Goal: Task Accomplishment & Management: Manage account settings

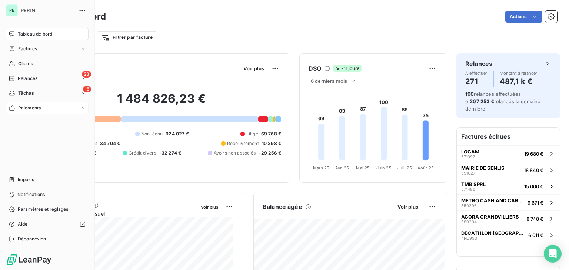
click at [26, 105] on span "Paiements" at bounding box center [29, 108] width 23 height 7
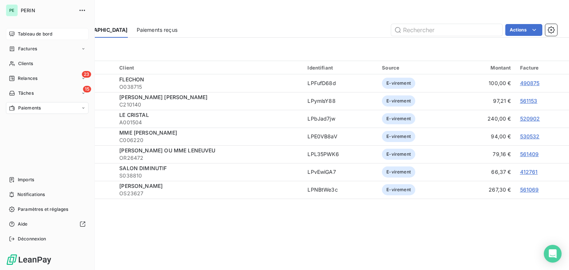
click at [20, 38] on div "Tableau de bord" at bounding box center [47, 34] width 83 height 12
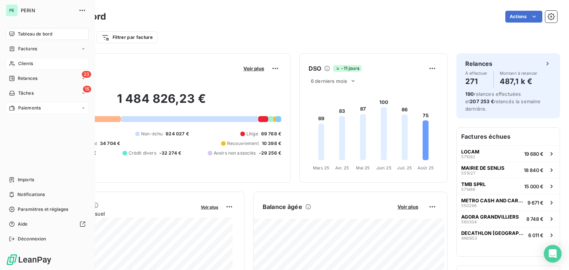
click at [37, 64] on div "Clients" at bounding box center [47, 64] width 83 height 12
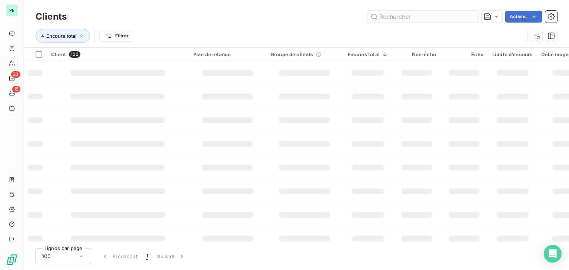
click at [423, 17] on input "text" at bounding box center [422, 17] width 111 height 12
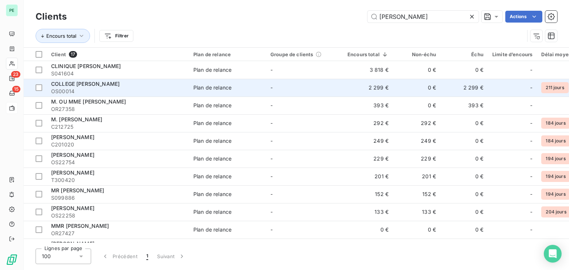
type input "ROBERT"
click at [289, 91] on td "-" at bounding box center [304, 88] width 77 height 18
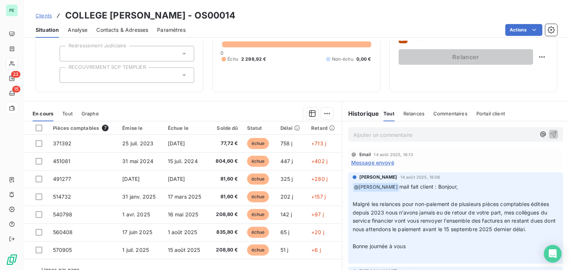
scroll to position [74, 0]
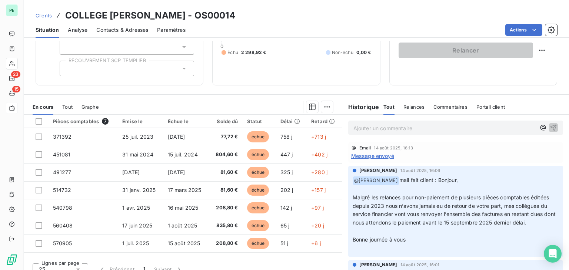
click at [383, 157] on span "Message envoyé" at bounding box center [372, 156] width 43 height 8
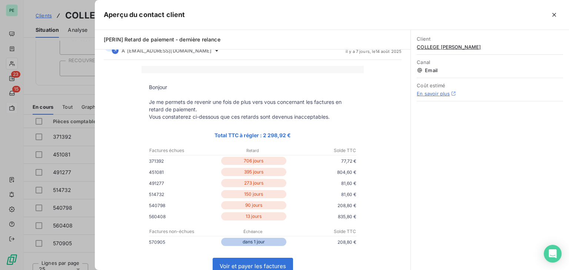
scroll to position [0, 0]
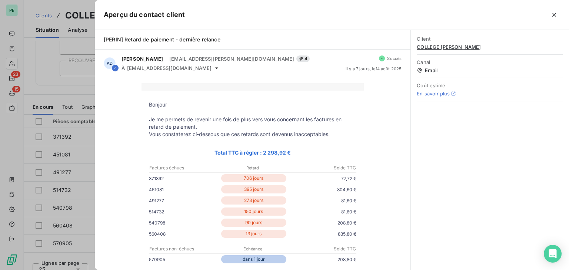
click at [85, 89] on div at bounding box center [284, 135] width 569 height 270
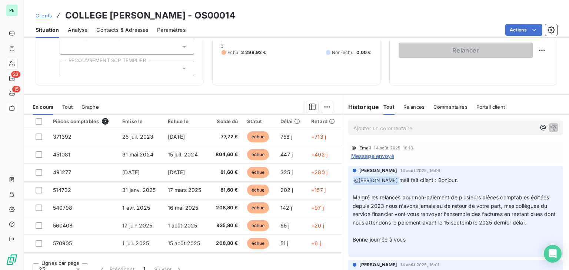
click at [382, 154] on span "Message envoyé" at bounding box center [372, 156] width 43 height 8
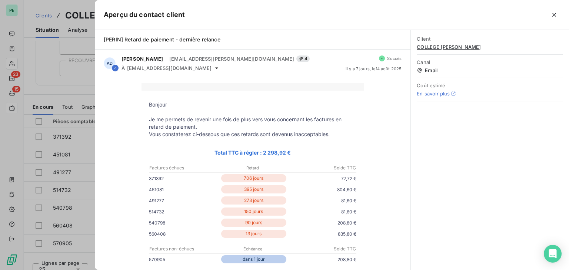
click at [48, 96] on div at bounding box center [284, 135] width 569 height 270
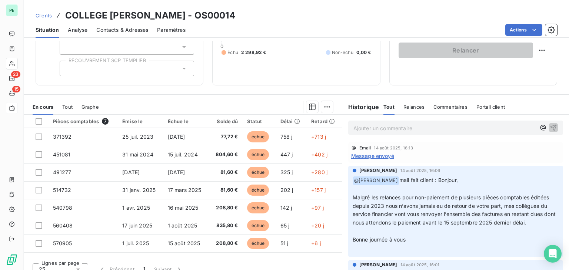
click at [375, 129] on p "Ajouter un commentaire ﻿" at bounding box center [444, 128] width 182 height 9
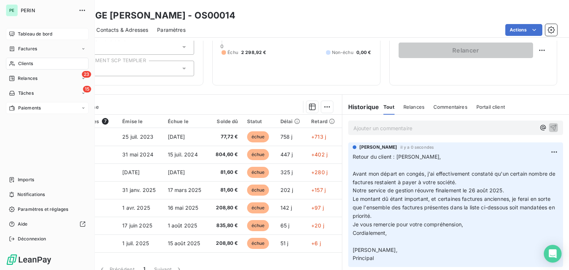
click at [18, 34] on span "Tableau de bord" at bounding box center [35, 34] width 34 height 7
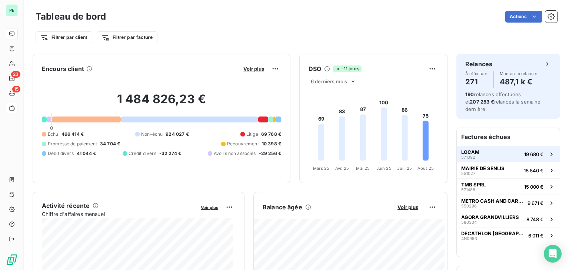
click at [476, 151] on button "LOCAM 571092 19 680 €" at bounding box center [507, 154] width 103 height 16
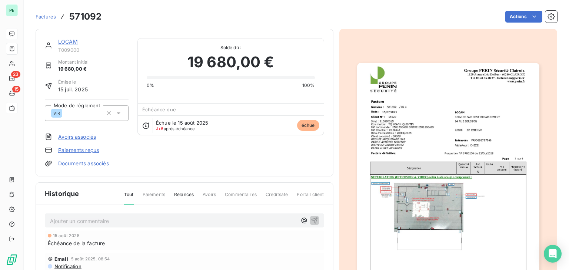
click at [74, 40] on link "LOCAM" at bounding box center [68, 42] width 20 height 6
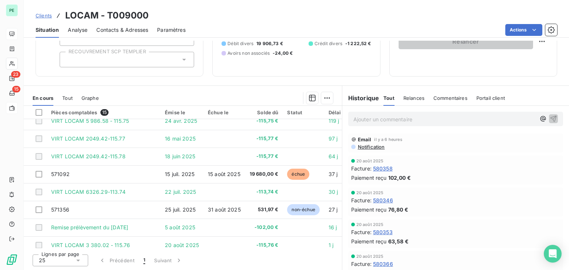
scroll to position [140, 0]
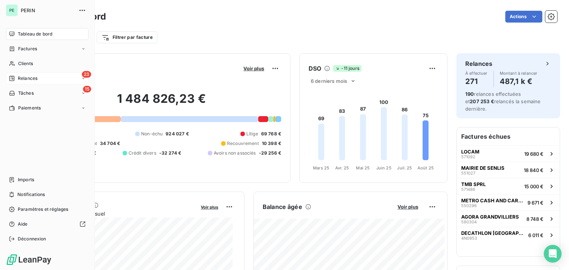
click at [23, 76] on span "Relances" at bounding box center [28, 78] width 20 height 7
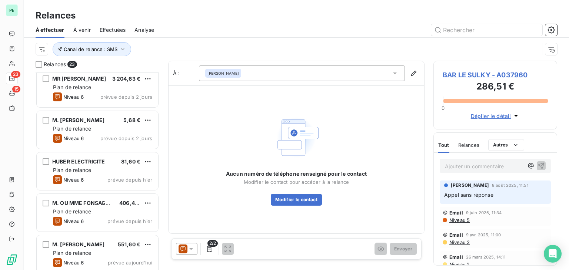
scroll to position [756, 0]
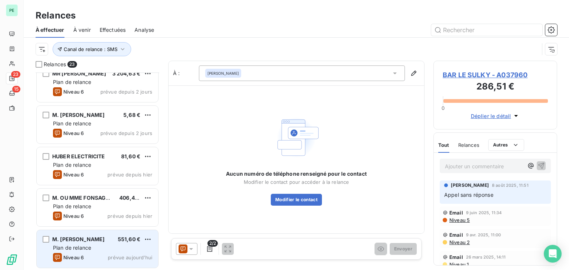
click at [107, 250] on div "Plan de relance" at bounding box center [102, 247] width 99 height 7
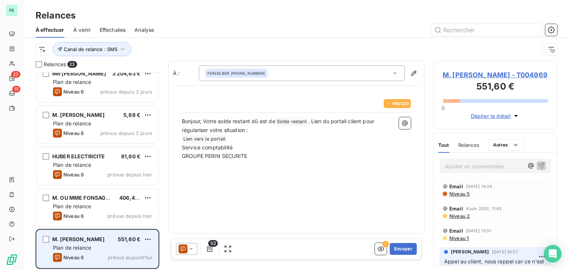
scroll to position [192, 118]
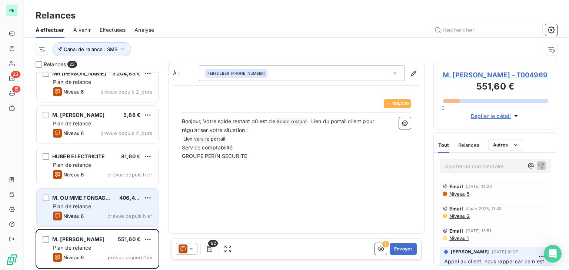
click at [107, 211] on div "M. OU [PERSON_NAME] 406,42 € Plan de relance Niveau 6 prévue depuis [DATE]" at bounding box center [97, 208] width 121 height 38
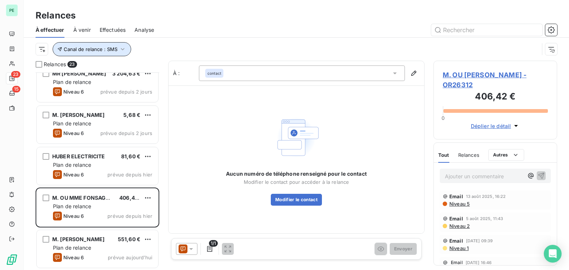
click at [116, 45] on button "Canal de relance : SMS" at bounding box center [92, 49] width 78 height 14
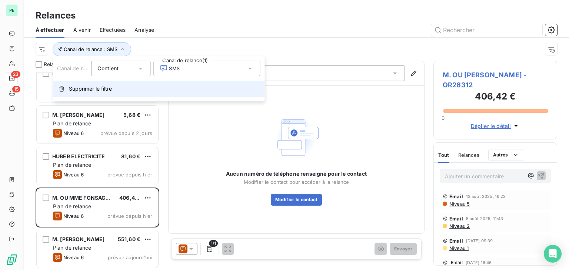
click at [116, 88] on button "Supprimer le filtre" at bounding box center [159, 89] width 212 height 16
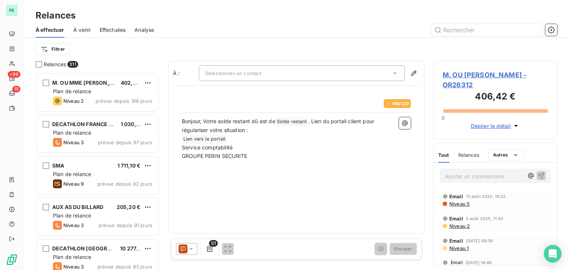
scroll to position [192, 118]
click at [56, 49] on html "PE +99 15 Relances À effectuer À venir Effectuées Analyse Filtrer Relances 311 …" at bounding box center [284, 135] width 569 height 270
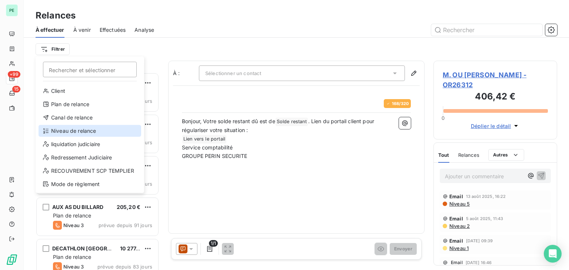
click at [101, 133] on div "Niveau de relance" at bounding box center [90, 131] width 103 height 12
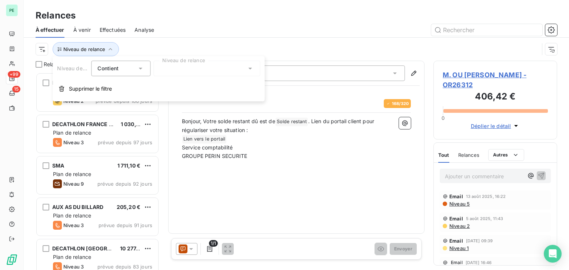
click at [196, 70] on div at bounding box center [206, 69] width 107 height 16
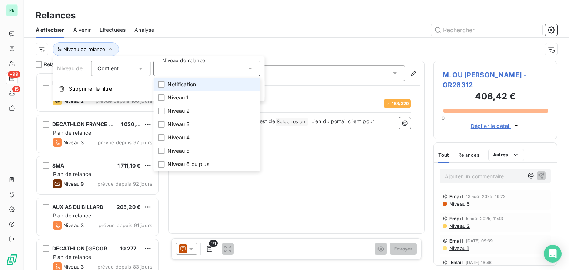
click at [176, 86] on span "Notification" at bounding box center [181, 84] width 29 height 7
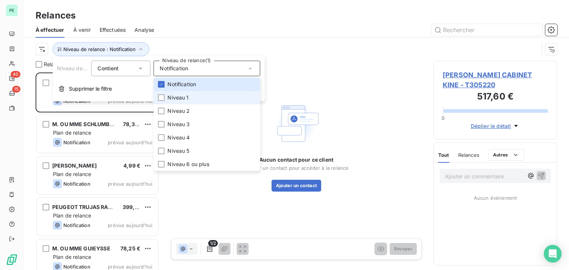
click at [175, 97] on span "Niveau 1" at bounding box center [177, 97] width 21 height 7
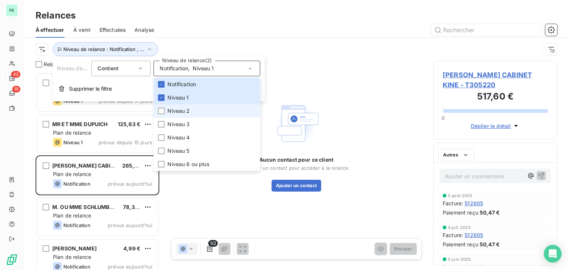
click at [175, 109] on span "Niveau 2" at bounding box center [178, 110] width 22 height 7
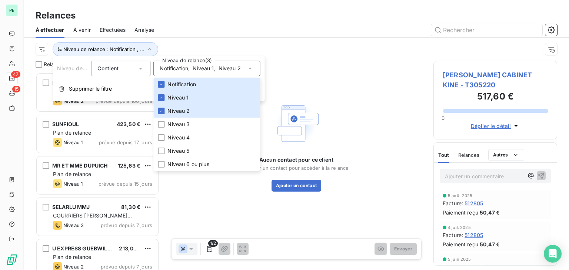
scroll to position [192, 118]
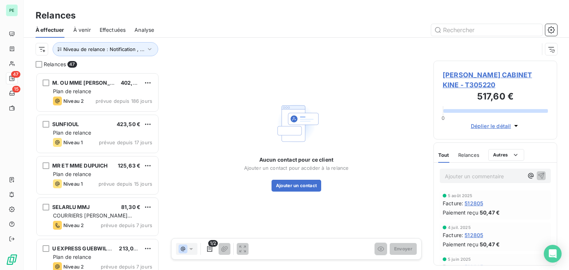
click at [214, 48] on div "Niveau de relance : Notification , ..." at bounding box center [287, 49] width 503 height 14
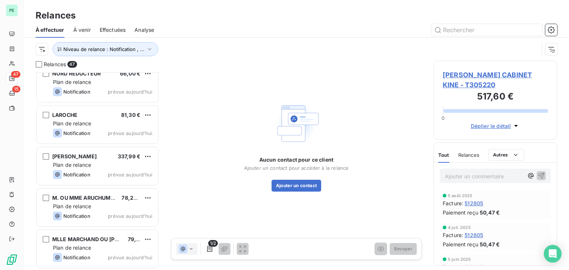
scroll to position [0, 0]
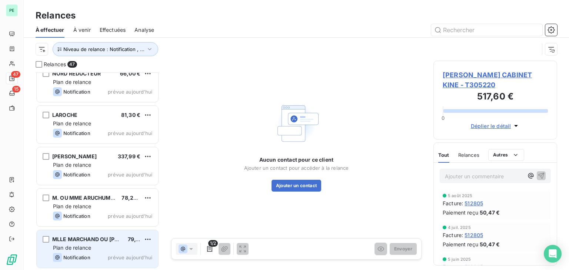
click at [118, 248] on div "Plan de relance" at bounding box center [102, 247] width 99 height 7
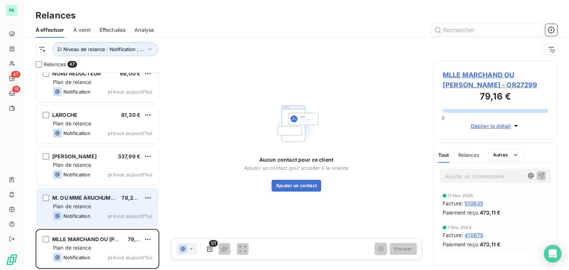
click at [118, 206] on div "Plan de relance" at bounding box center [102, 206] width 99 height 7
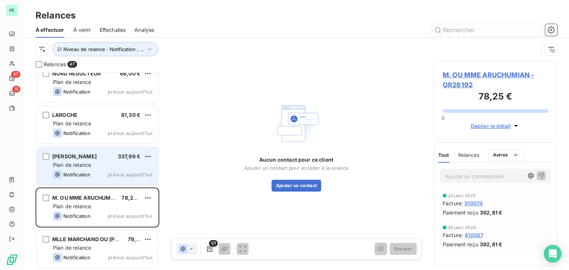
click at [112, 172] on span "prévue aujourd’hui" at bounding box center [130, 175] width 44 height 6
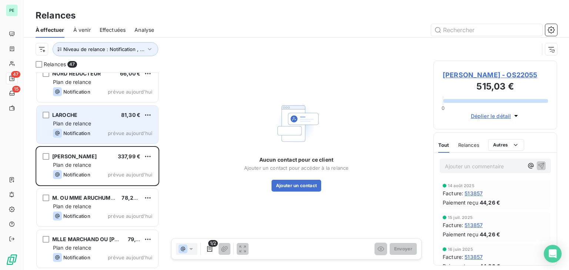
click at [110, 135] on span "prévue aujourd’hui" at bounding box center [130, 133] width 44 height 6
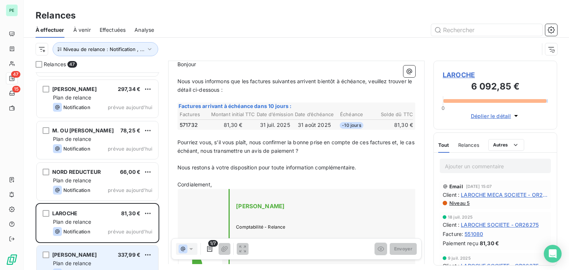
scroll to position [1640, 0]
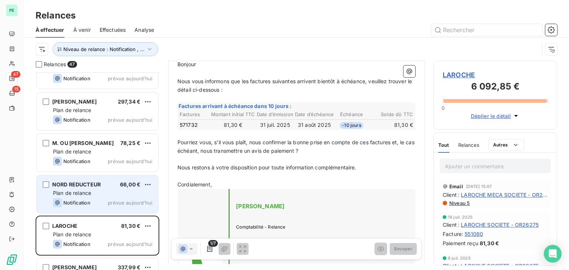
click at [76, 191] on span "Plan de relance" at bounding box center [72, 193] width 38 height 6
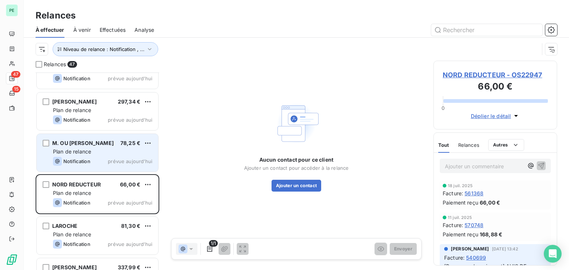
click at [96, 157] on div "Notification prévue aujourd’hui" at bounding box center [102, 161] width 99 height 9
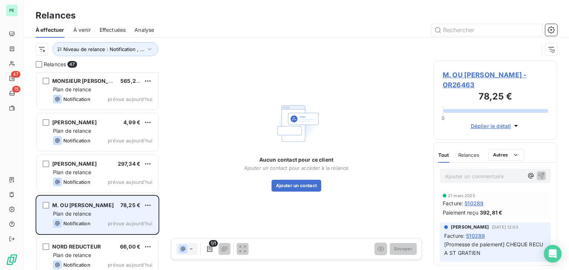
scroll to position [1566, 0]
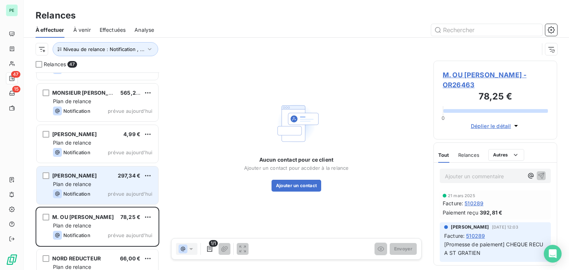
click at [96, 174] on div "[PERSON_NAME] 297,34 €" at bounding box center [102, 176] width 99 height 7
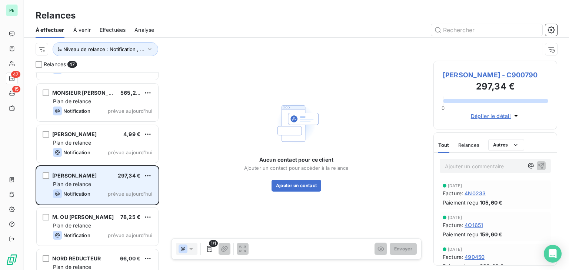
scroll to position [1529, 0]
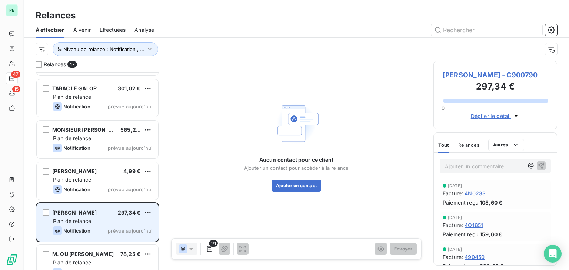
click at [96, 174] on div "[PERSON_NAME] 217,44 € Plan de relance Notification prévue [DATE] M. OU MME CRE…" at bounding box center [98, 172] width 124 height 198
click at [96, 174] on div "[PERSON_NAME] 4,99 €" at bounding box center [102, 171] width 99 height 7
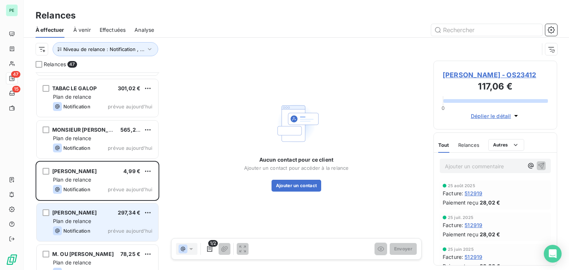
scroll to position [1492, 0]
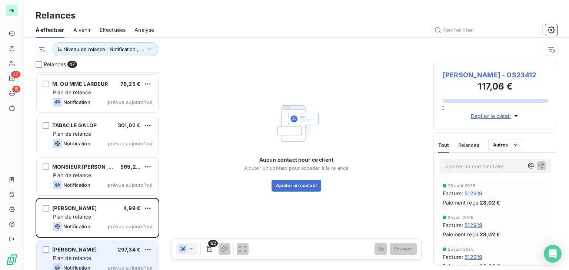
click at [96, 174] on div "Plan de relance" at bounding box center [102, 175] width 99 height 7
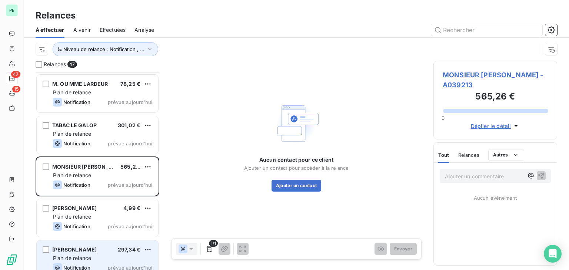
scroll to position [1455, 0]
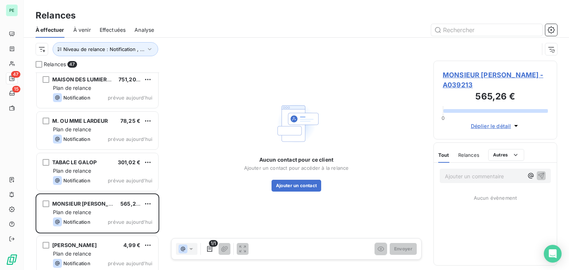
click at [96, 174] on div "Plan de relance" at bounding box center [102, 170] width 99 height 7
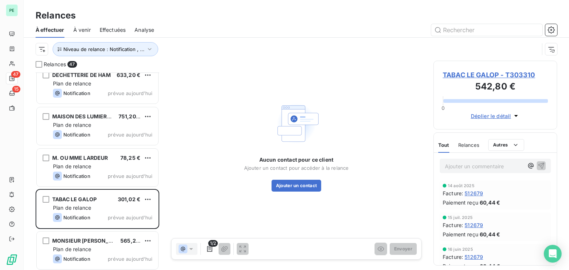
scroll to position [1381, 0]
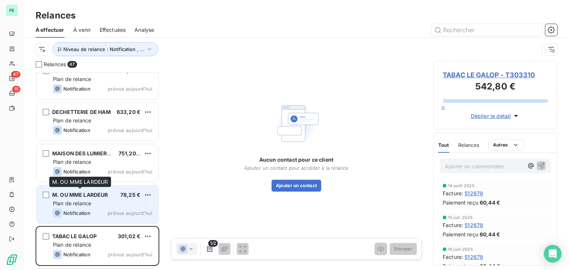
click at [96, 192] on span "M. OU MME LARDEUR" at bounding box center [80, 195] width 56 height 6
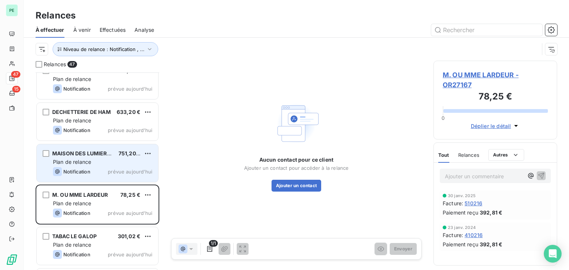
click at [96, 177] on div "MAISON DES LUMIERES 751,20 € Plan de relance Notification prévue [DATE]" at bounding box center [97, 163] width 121 height 38
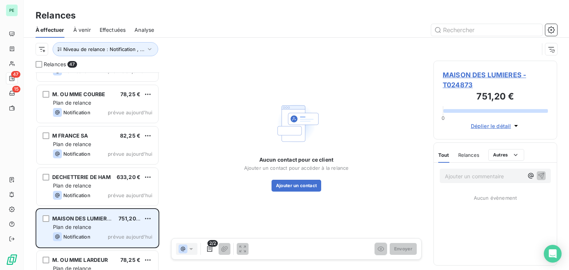
scroll to position [1307, 0]
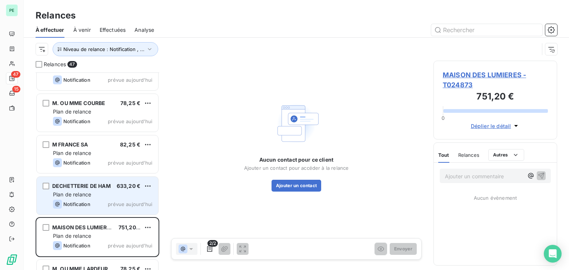
click at [92, 188] on span "DECHETTERIE DE HAM" at bounding box center [81, 186] width 58 height 6
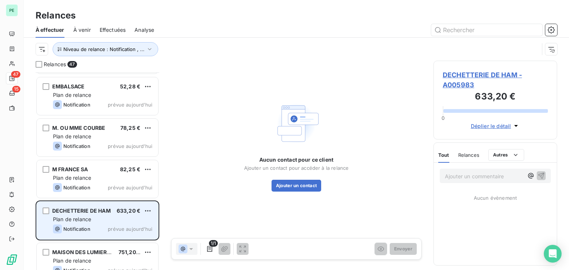
scroll to position [1270, 0]
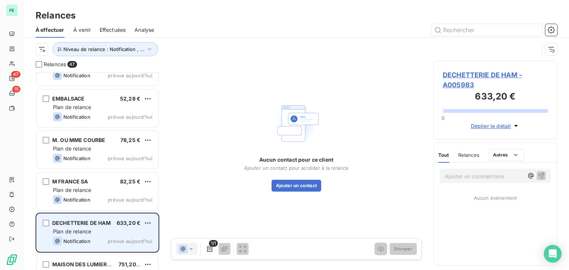
click at [92, 187] on div "Plan de relance" at bounding box center [102, 190] width 99 height 7
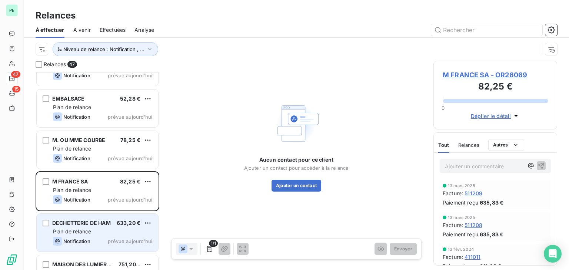
scroll to position [1233, 0]
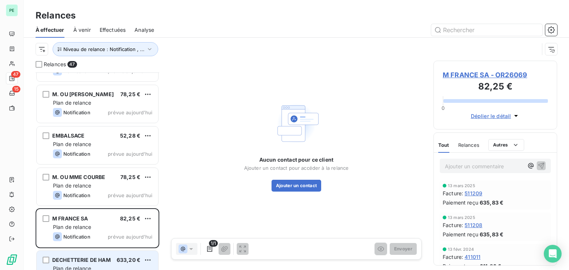
click at [92, 186] on div "Plan de relance" at bounding box center [102, 185] width 99 height 7
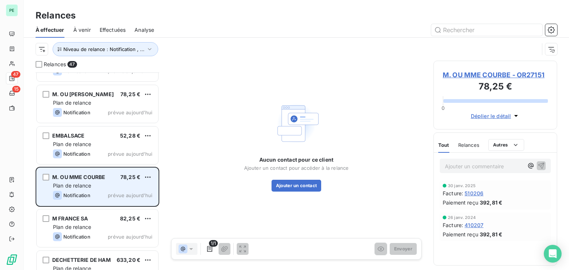
scroll to position [1196, 0]
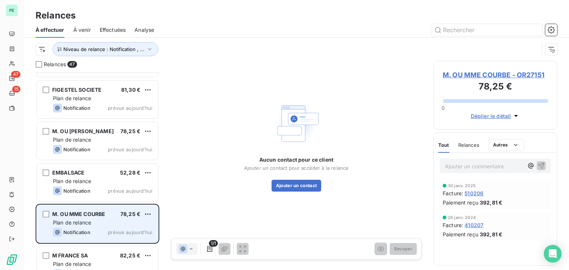
click at [92, 187] on div "Notification prévue aujourd’hui" at bounding box center [102, 191] width 99 height 9
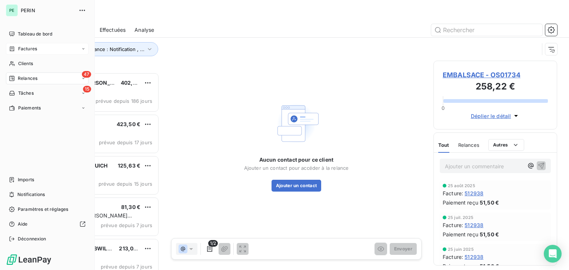
click at [21, 47] on span "Factures" at bounding box center [27, 49] width 19 height 7
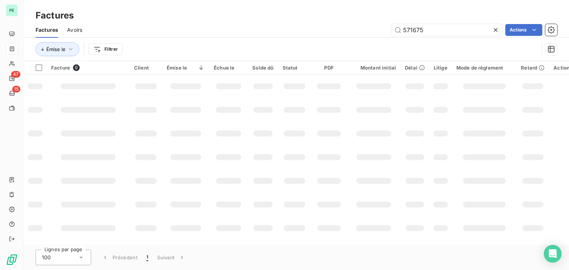
drag, startPoint x: 440, startPoint y: 30, endPoint x: 354, endPoint y: 30, distance: 86.3
click at [354, 30] on div "571675 Actions" at bounding box center [324, 30] width 466 height 12
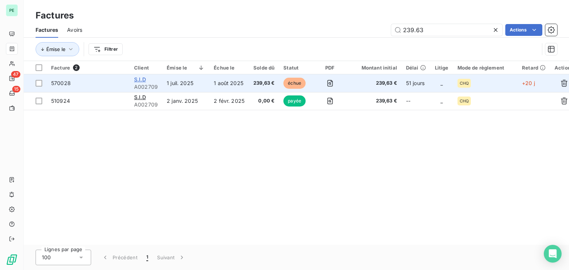
type input "239.63"
click at [141, 78] on span "S.I.D" at bounding box center [140, 79] width 12 height 6
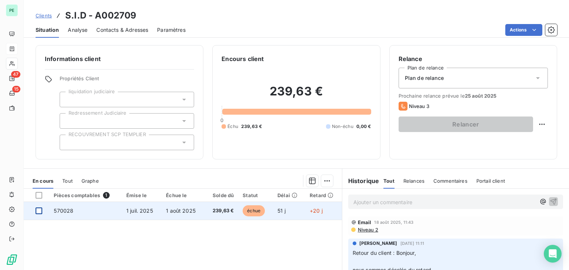
click at [37, 211] on div at bounding box center [39, 211] width 7 height 7
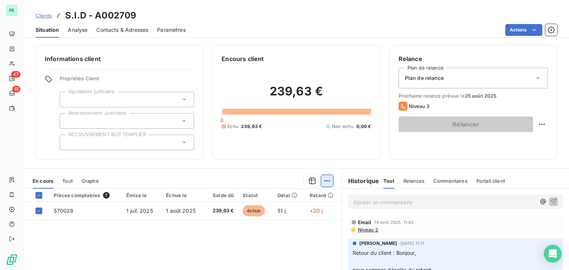
click at [320, 181] on html "PE 47 15 Clients S.I.D - A002709 Situation Analyse Contacts & Adresses Paramètr…" at bounding box center [284, 135] width 569 height 270
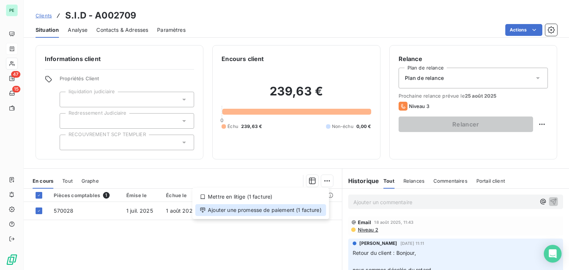
click at [312, 210] on div "Ajouter une promesse de paiement (1 facture)" at bounding box center [260, 210] width 131 height 12
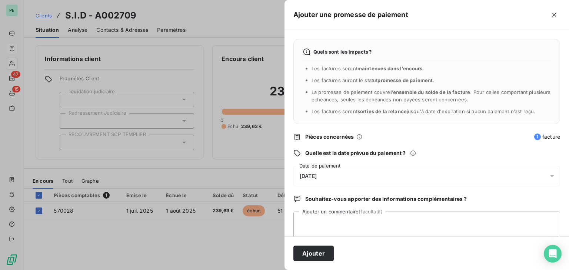
click at [357, 185] on div "[DATE]" at bounding box center [426, 176] width 267 height 21
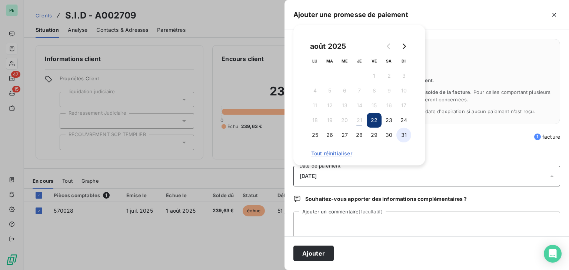
click at [404, 138] on button "31" at bounding box center [403, 135] width 15 height 15
click at [362, 212] on textarea "Ajouter un commentaire (facultatif)" at bounding box center [426, 226] width 267 height 28
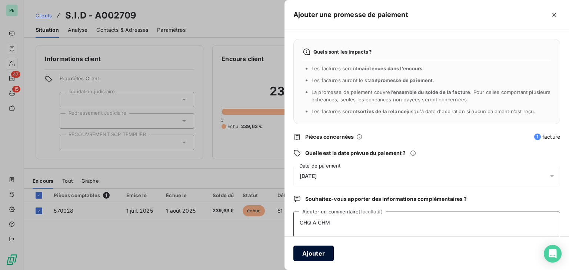
type textarea "CHQ A CHM"
click at [325, 256] on button "Ajouter" at bounding box center [313, 254] width 40 height 16
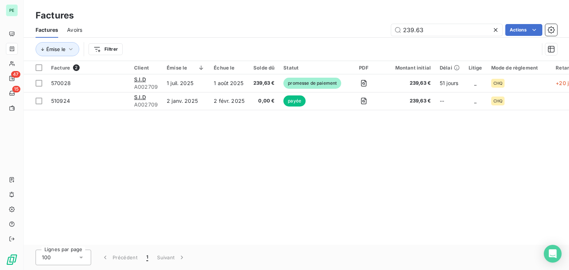
drag, startPoint x: 428, startPoint y: 30, endPoint x: 376, endPoint y: 29, distance: 51.9
click at [376, 29] on div "239.63 Actions" at bounding box center [324, 30] width 466 height 12
type input "122.94"
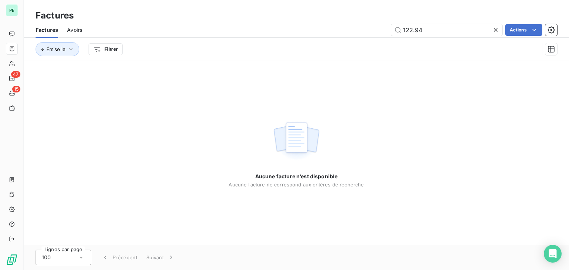
drag, startPoint x: 428, startPoint y: 30, endPoint x: 375, endPoint y: 27, distance: 53.4
click at [375, 27] on div "122.94 Actions" at bounding box center [324, 30] width 466 height 12
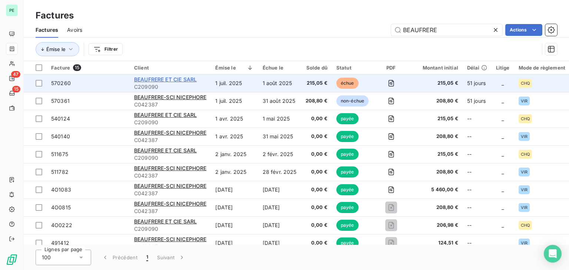
type input "BEAUFRERE"
click at [160, 79] on span "BEAUFRERE ET CIE SARL" at bounding box center [165, 79] width 63 height 6
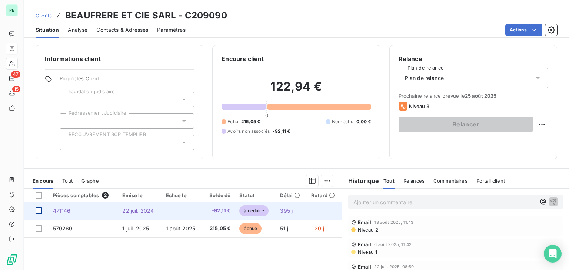
click at [41, 211] on div at bounding box center [39, 211] width 7 height 7
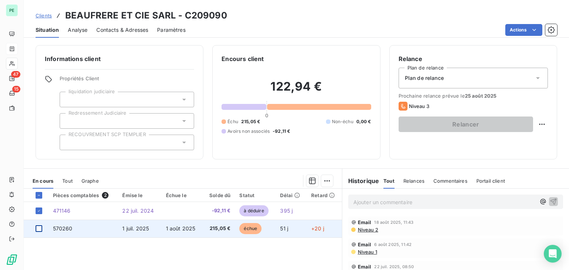
click at [41, 225] on div at bounding box center [39, 228] width 7 height 7
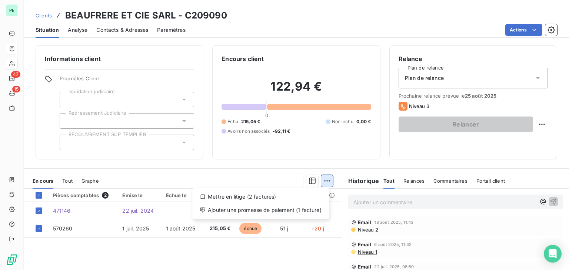
click at [327, 184] on html "PE 47 15 Clients BEAUFRERE ET CIE SARL - C209090 Situation Analyse Contacts & A…" at bounding box center [284, 135] width 569 height 270
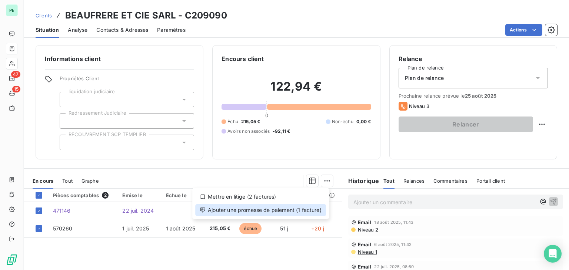
click at [311, 208] on div "Ajouter une promesse de paiement (1 facture)" at bounding box center [260, 210] width 131 height 12
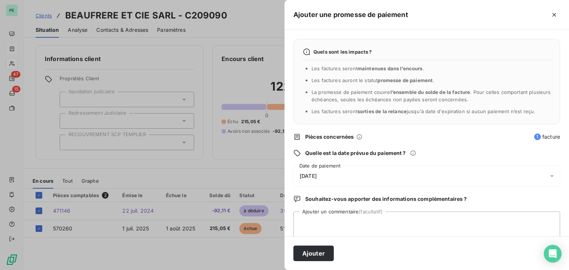
click at [342, 178] on div "[DATE]" at bounding box center [426, 176] width 267 height 21
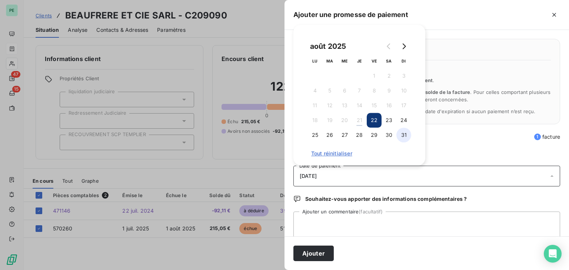
click at [407, 139] on button "31" at bounding box center [403, 135] width 15 height 15
click at [359, 225] on textarea "Ajouter un commentaire (facultatif)" at bounding box center [426, 226] width 267 height 28
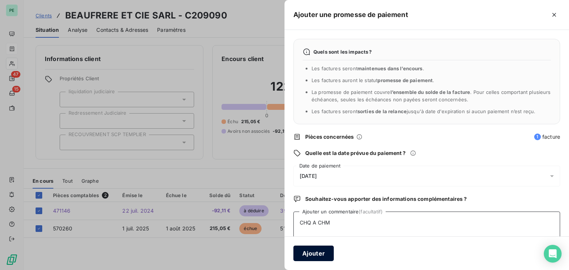
type textarea "CHQ A CHM"
click at [315, 251] on button "Ajouter" at bounding box center [313, 254] width 40 height 16
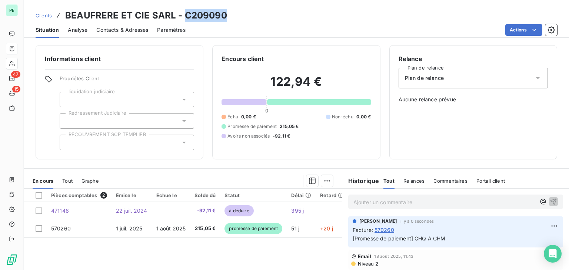
drag, startPoint x: 183, startPoint y: 15, endPoint x: 221, endPoint y: 15, distance: 38.5
click at [221, 15] on h3 "BEAUFRERE ET CIE SARL - C209090" at bounding box center [146, 15] width 162 height 13
copy h3 "C209090"
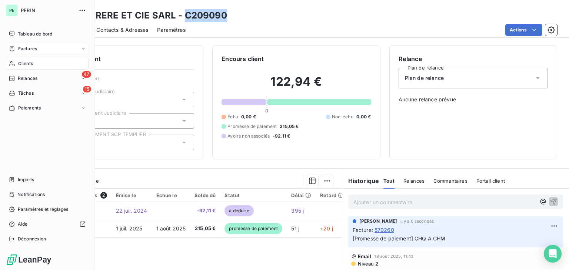
click at [18, 64] on span "Clients" at bounding box center [25, 63] width 15 height 7
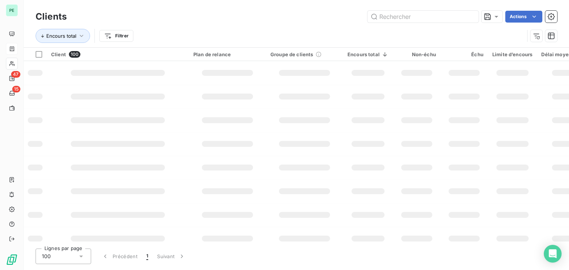
click at [440, 9] on div "Clients Actions" at bounding box center [296, 17] width 521 height 16
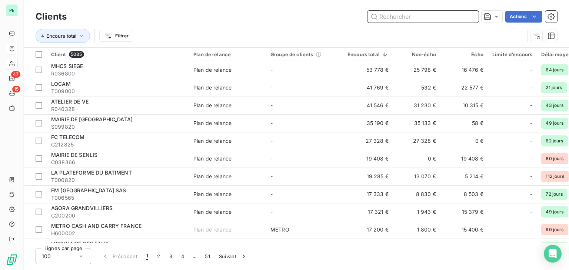
click at [435, 15] on input "text" at bounding box center [422, 17] width 111 height 12
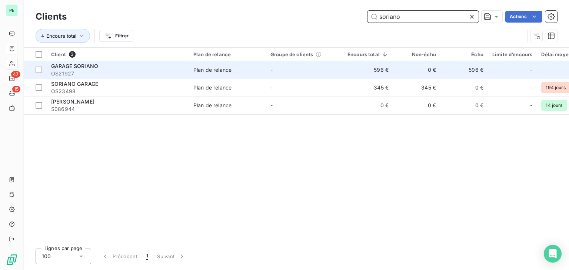
type input "soriano"
click at [182, 74] on span "OS21927" at bounding box center [117, 73] width 133 height 7
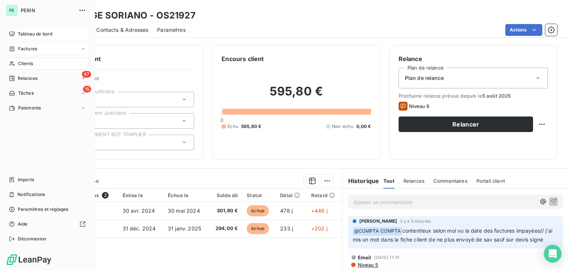
click at [16, 39] on div "Tableau de bord" at bounding box center [47, 34] width 83 height 12
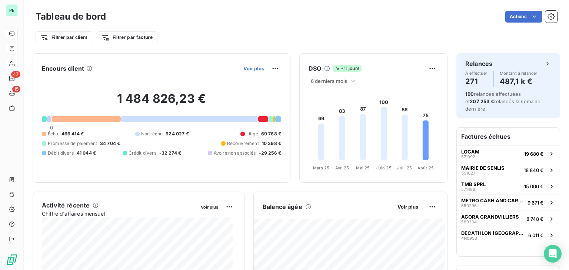
click at [255, 67] on span "Voir plus" at bounding box center [253, 69] width 21 height 6
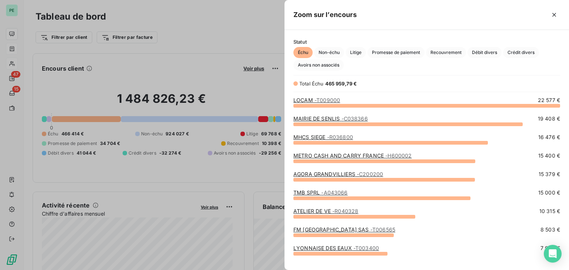
scroll to position [159, 278]
click at [319, 66] on span "Avoirs non associés" at bounding box center [318, 65] width 50 height 11
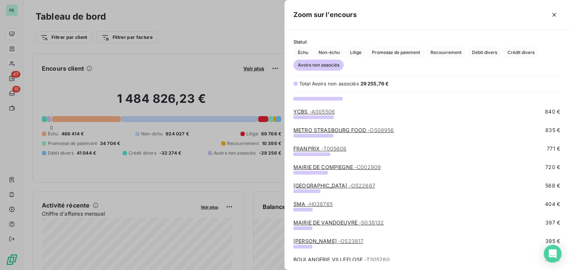
scroll to position [111, 0]
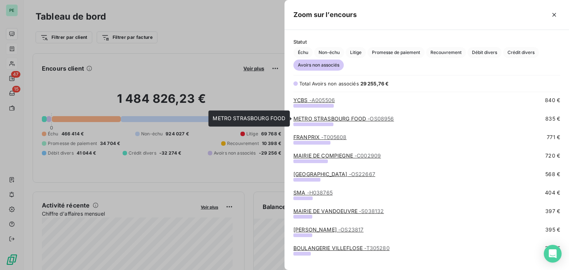
click at [379, 120] on span "- OS08956" at bounding box center [380, 119] width 26 height 6
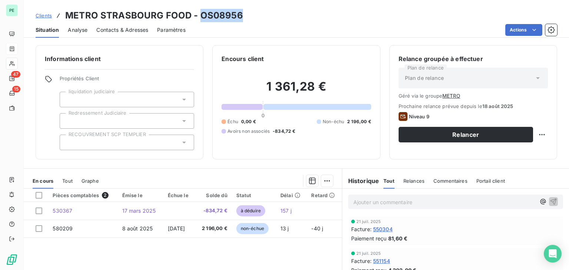
drag, startPoint x: 198, startPoint y: 15, endPoint x: 254, endPoint y: 15, distance: 55.5
click at [254, 15] on div "Clients METRO STRASBOURG FOOD - OS08956" at bounding box center [296, 15] width 545 height 13
copy h3 "OS08956"
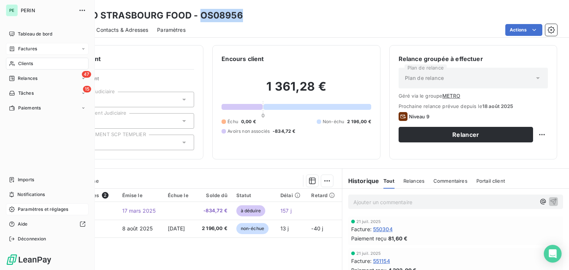
click at [17, 209] on div "Paramètres et réglages" at bounding box center [47, 210] width 83 height 12
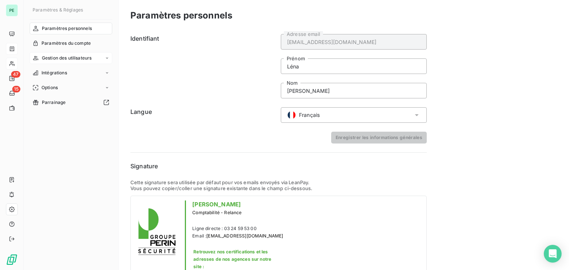
click at [75, 61] on span "Gestion des utilisateurs" at bounding box center [67, 58] width 50 height 7
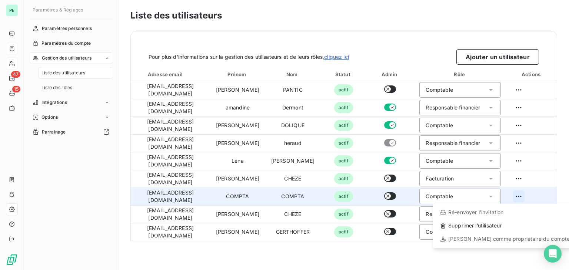
click at [515, 197] on html "PE 47 15 Paramètres & Réglages Paramètres personnels Paramètres du compte Gesti…" at bounding box center [284, 135] width 569 height 270
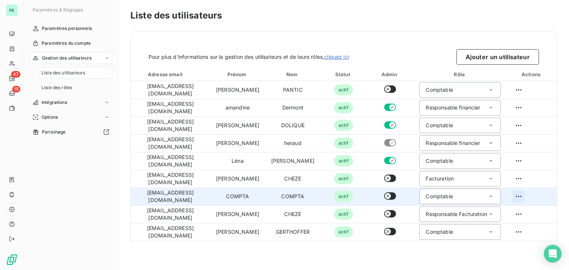
click at [515, 197] on html "PE 47 15 Paramètres & Réglages Paramètres personnels Paramètres du compte Gesti…" at bounding box center [284, 135] width 569 height 270
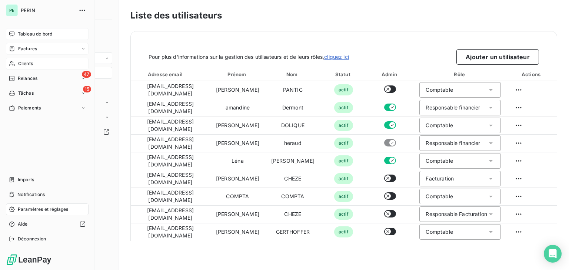
click at [36, 37] on span "Tableau de bord" at bounding box center [35, 34] width 34 height 7
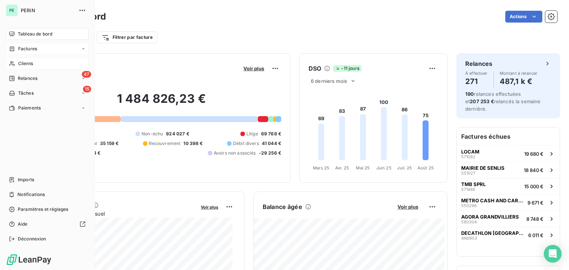
click at [20, 64] on span "Clients" at bounding box center [25, 63] width 15 height 7
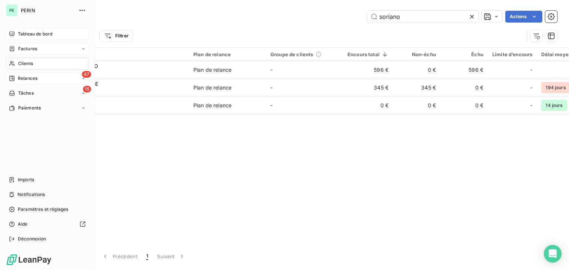
click at [24, 80] on span "Relances" at bounding box center [28, 78] width 20 height 7
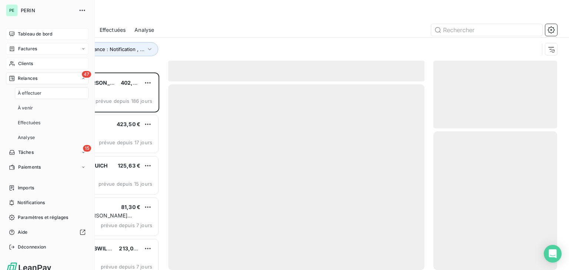
scroll to position [192, 118]
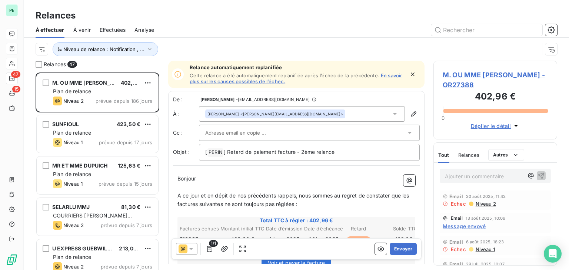
click at [120, 29] on span "Effectuées" at bounding box center [113, 29] width 26 height 7
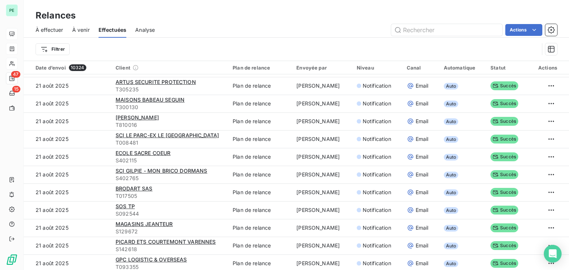
scroll to position [851, 0]
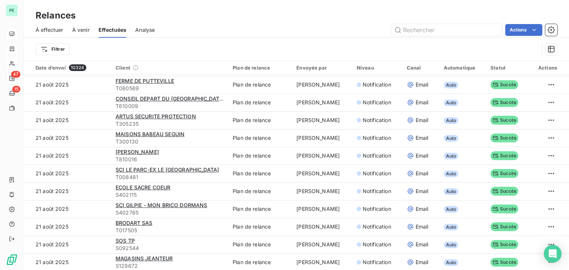
click at [137, 27] on span "Analyse" at bounding box center [145, 29] width 20 height 7
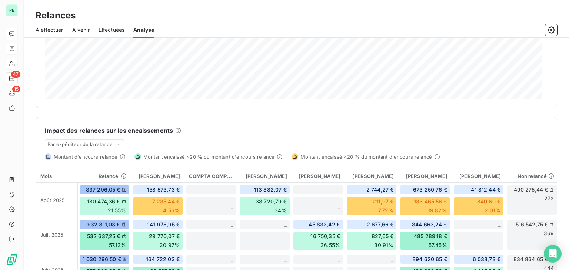
scroll to position [148, 0]
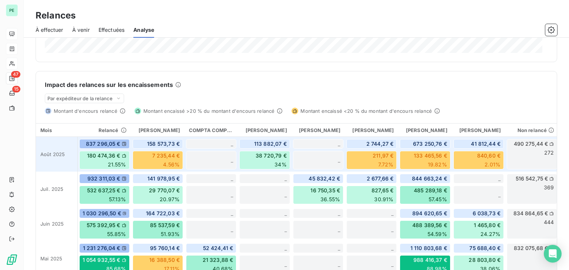
click at [274, 143] on span "113 882,07 €" at bounding box center [270, 143] width 33 height 7
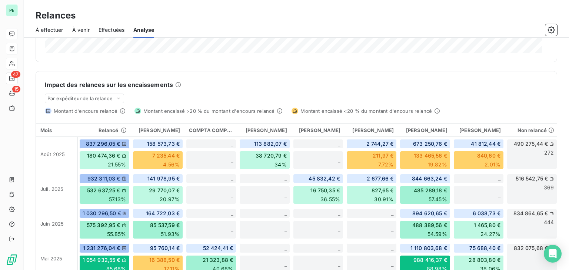
scroll to position [0, 0]
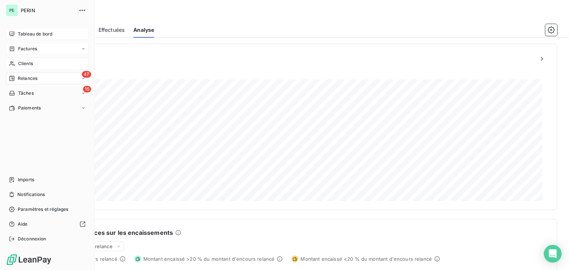
click at [32, 78] on span "Relances" at bounding box center [28, 78] width 20 height 7
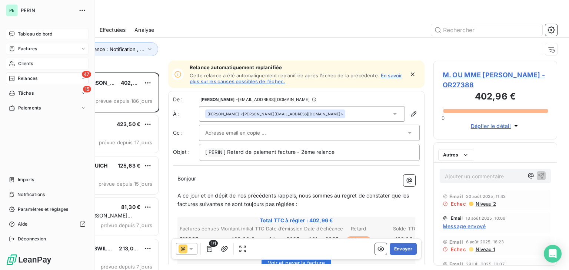
scroll to position [192, 118]
click at [21, 48] on span "Factures" at bounding box center [27, 49] width 19 height 7
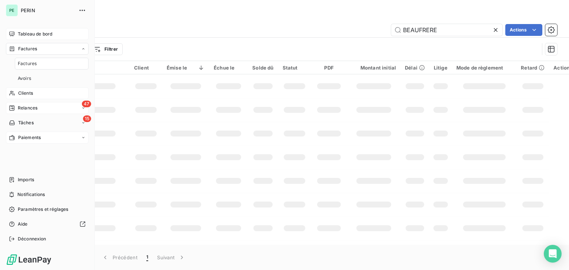
click at [36, 136] on span "Paiements" at bounding box center [29, 137] width 23 height 7
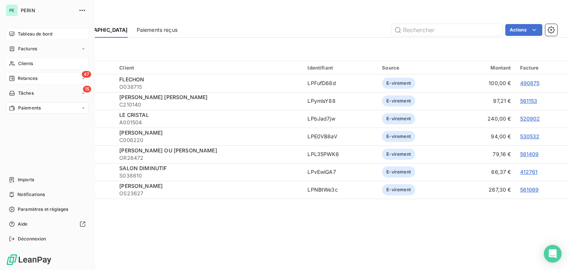
click at [20, 38] on div "Tableau de bord" at bounding box center [47, 34] width 83 height 12
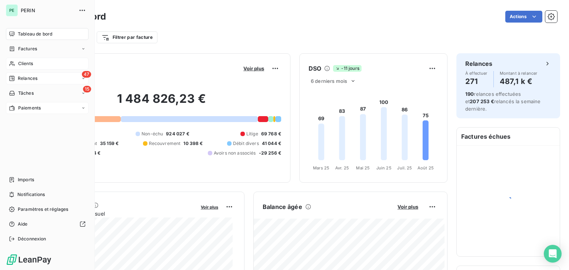
click at [18, 63] on span "Clients" at bounding box center [25, 63] width 15 height 7
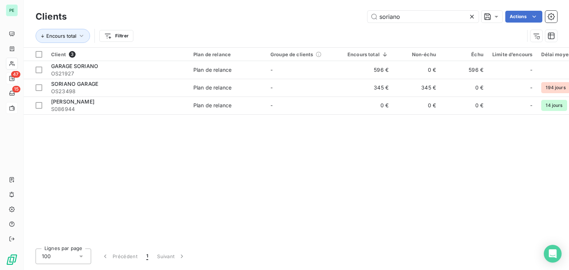
drag, startPoint x: 422, startPoint y: 15, endPoint x: 318, endPoint y: 16, distance: 103.7
click at [318, 16] on div "soriano Actions" at bounding box center [316, 17] width 481 height 12
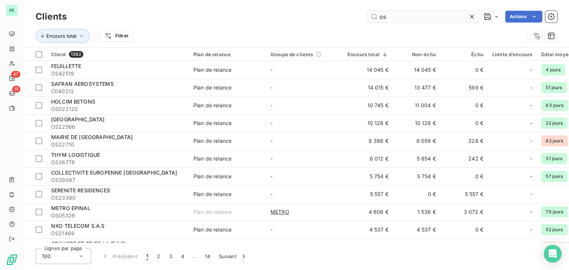
type input "os"
click at [471, 17] on icon at bounding box center [472, 17] width 4 height 4
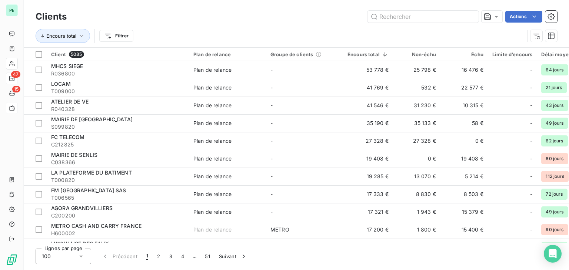
click at [198, 15] on div "Actions" at bounding box center [316, 17] width 481 height 12
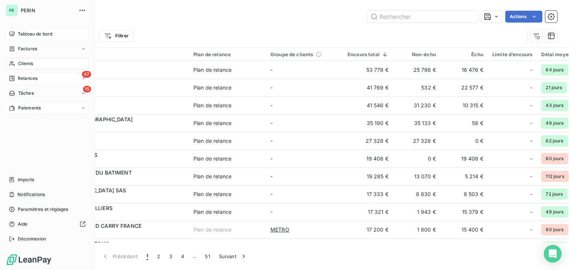
click at [10, 30] on div "Tableau de bord" at bounding box center [47, 34] width 83 height 12
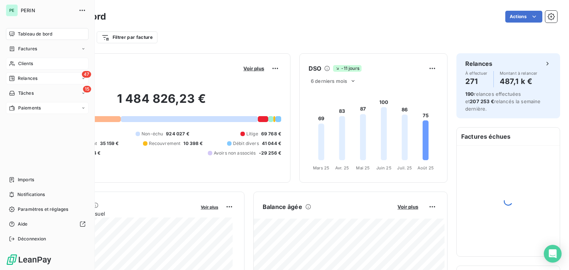
click at [20, 105] on span "Paiements" at bounding box center [29, 108] width 23 height 7
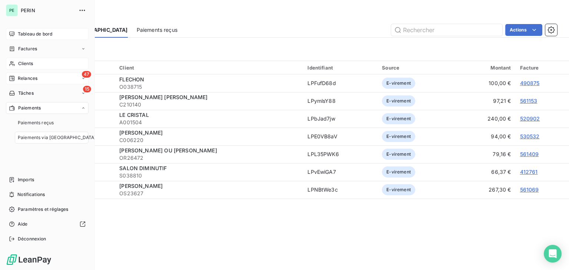
click at [37, 36] on span "Tableau de bord" at bounding box center [35, 34] width 34 height 7
